Goal: Task Accomplishment & Management: Use online tool/utility

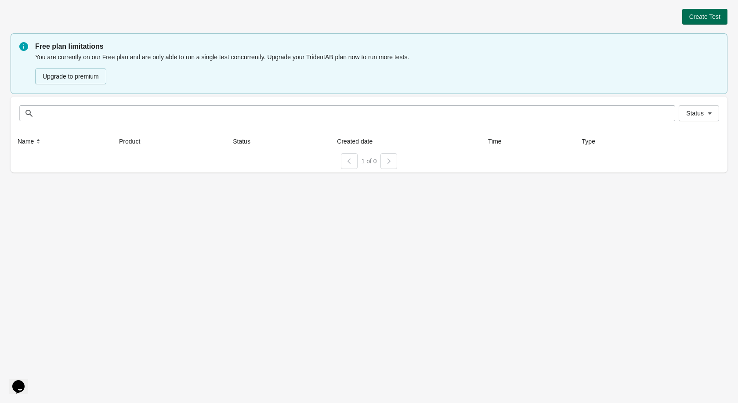
click at [704, 16] on span "Create Test" at bounding box center [704, 16] width 31 height 7
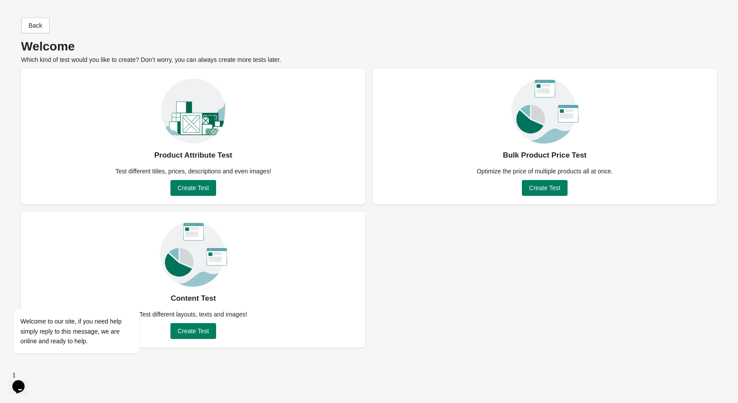
click at [323, 163] on div "Product Attribute Test Test different titles, prices, descriptions and even ima…" at bounding box center [193, 136] width 344 height 136
drag, startPoint x: 257, startPoint y: 172, endPoint x: 144, endPoint y: 151, distance: 114.6
click at [144, 151] on div "Product Attribute Test Test different titles, prices, descriptions and even ima…" at bounding box center [193, 136] width 344 height 136
copy div "Product Attribute Test Test different titles, prices, descriptions and even ima…"
click at [629, 167] on div "Bulk Product Price Test Optimize the price of multiple products all at once. Cr…" at bounding box center [544, 136] width 344 height 136
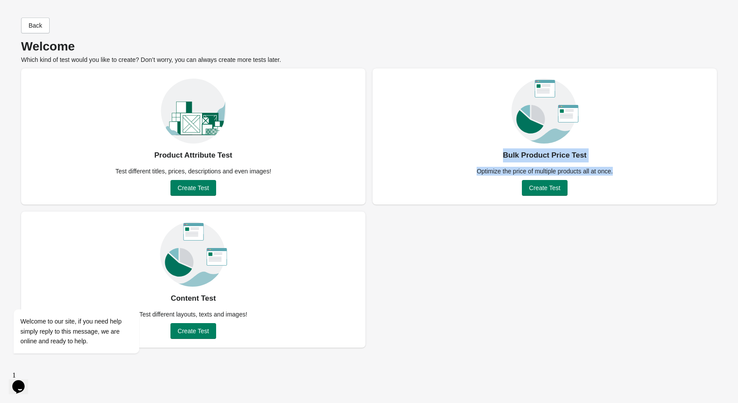
drag, startPoint x: 619, startPoint y: 173, endPoint x: 497, endPoint y: 154, distance: 124.0
click at [497, 154] on div "Bulk Product Price Test Optimize the price of multiple products all at once. Cr…" at bounding box center [544, 136] width 344 height 136
copy div "Bulk Product Price Test Optimize the price of multiple products all at once."
click at [248, 312] on div "Test different layouts, texts and images!" at bounding box center [193, 314] width 119 height 9
click at [25, 380] on icon "Chat widget" at bounding box center [18, 386] width 12 height 13
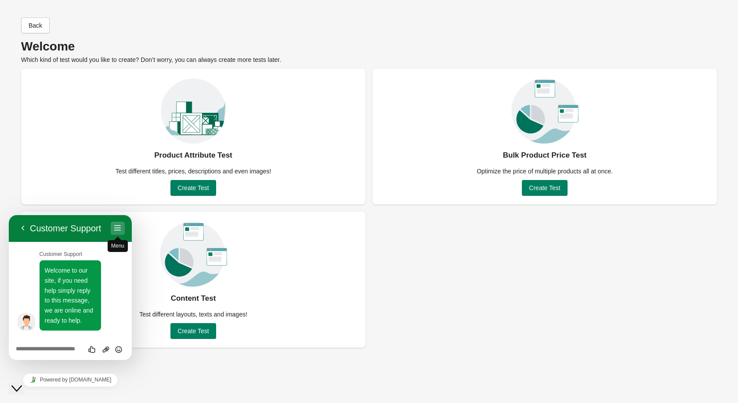
click at [119, 230] on button "Menu" at bounding box center [118, 228] width 14 height 13
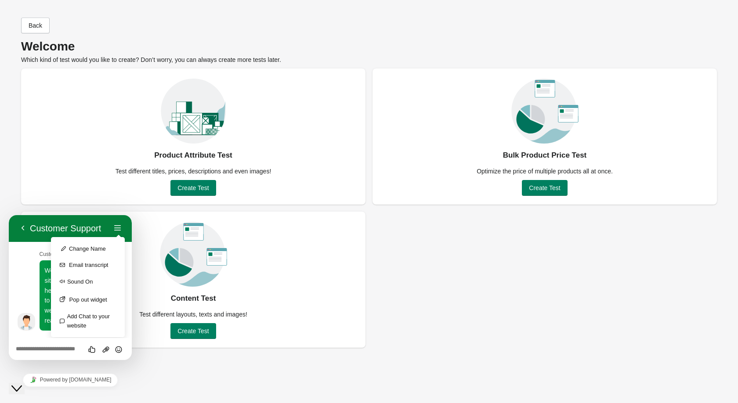
click at [22, 385] on div "Close Chat This icon closes the chat window." at bounding box center [16, 388] width 11 height 11
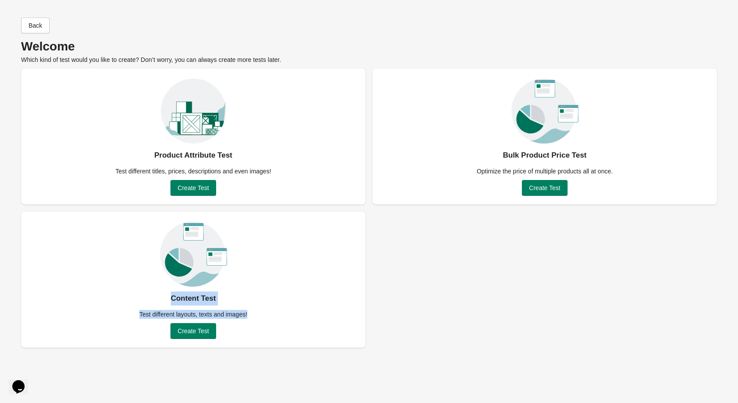
drag, startPoint x: 253, startPoint y: 317, endPoint x: 171, endPoint y: 300, distance: 84.1
click at [171, 300] on div "Content Test Test different layouts, texts and images! Create Test" at bounding box center [193, 280] width 344 height 136
copy div "Content Test Test different layouts, texts and images!"
click at [196, 333] on span "Create Test" at bounding box center [192, 331] width 31 height 7
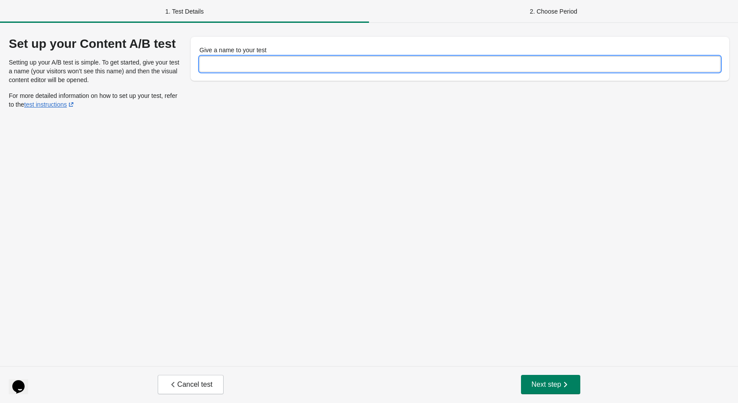
click at [303, 63] on input "Give a name to your test" at bounding box center [459, 64] width 521 height 16
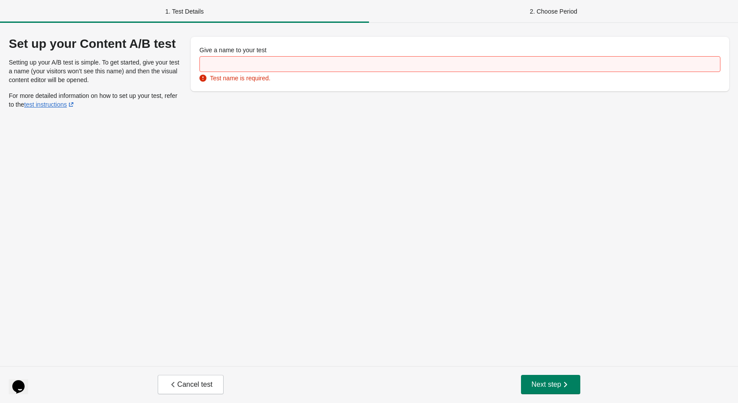
click at [223, 284] on div "Set up your Content A/B test Setting up your A/B test is simple. To get started…" at bounding box center [369, 194] width 738 height 343
click at [564, 181] on div "Set up your Content A/B test Setting up your A/B test is simple. To get started…" at bounding box center [369, 194] width 738 height 343
